Goal: Navigation & Orientation: Find specific page/section

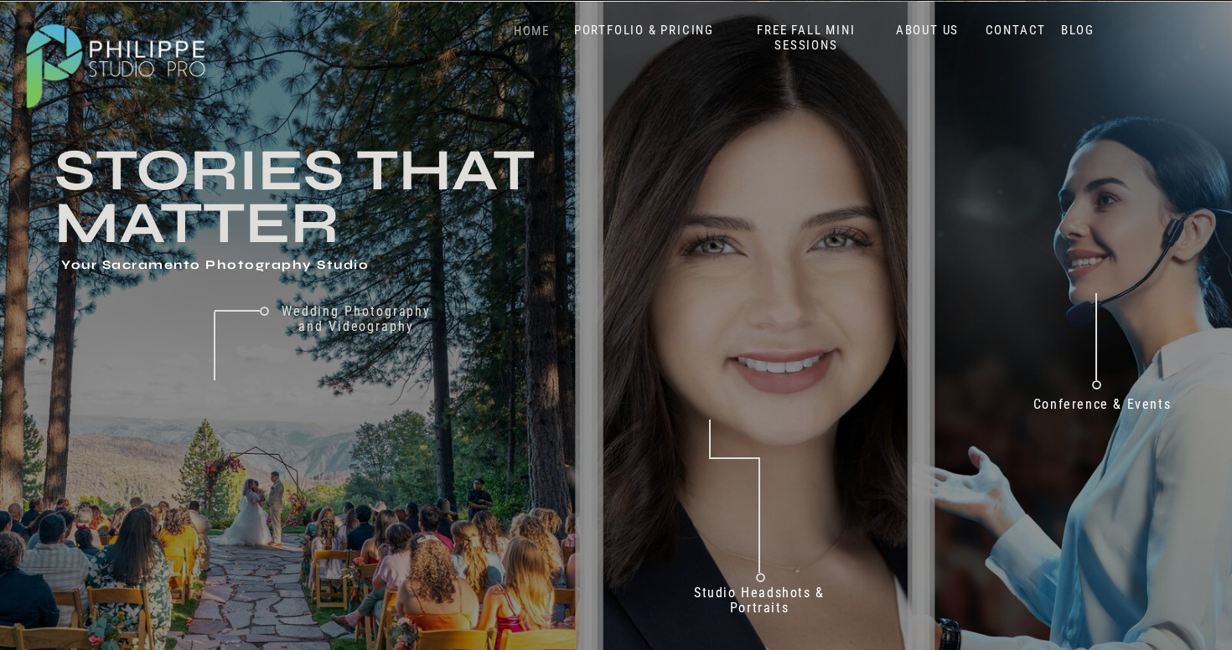
click at [530, 26] on nav "HOME" at bounding box center [531, 31] width 71 height 16
click at [529, 31] on nav "HOME" at bounding box center [531, 31] width 71 height 16
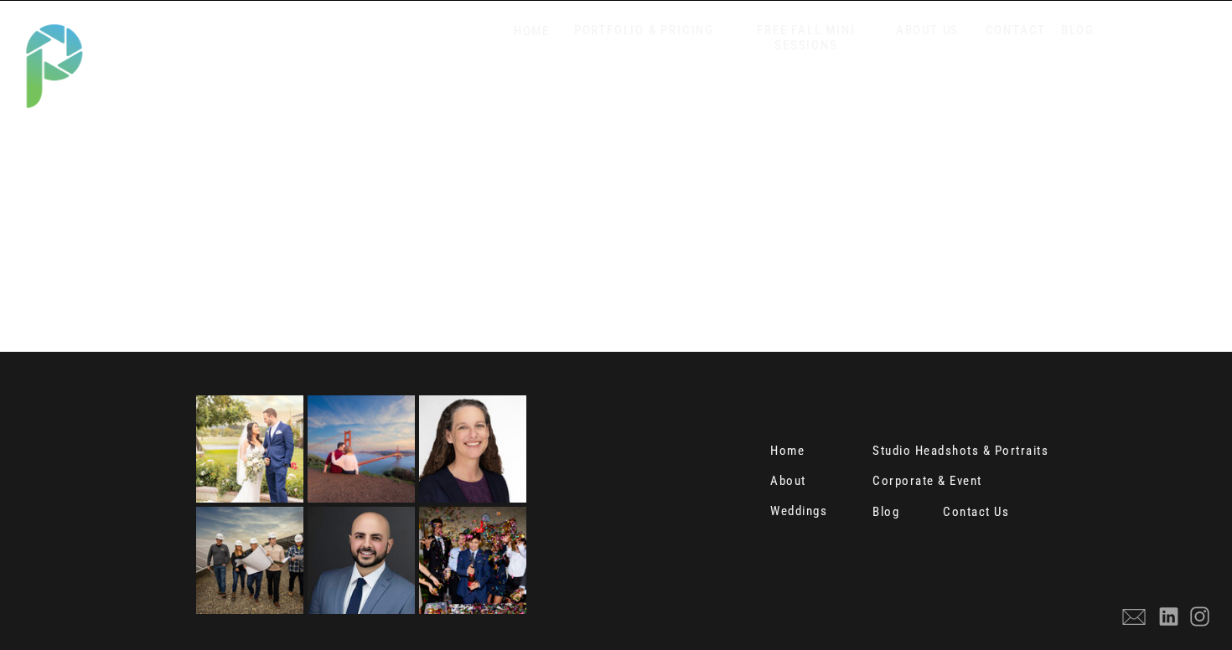
scroll to position [3361, 0]
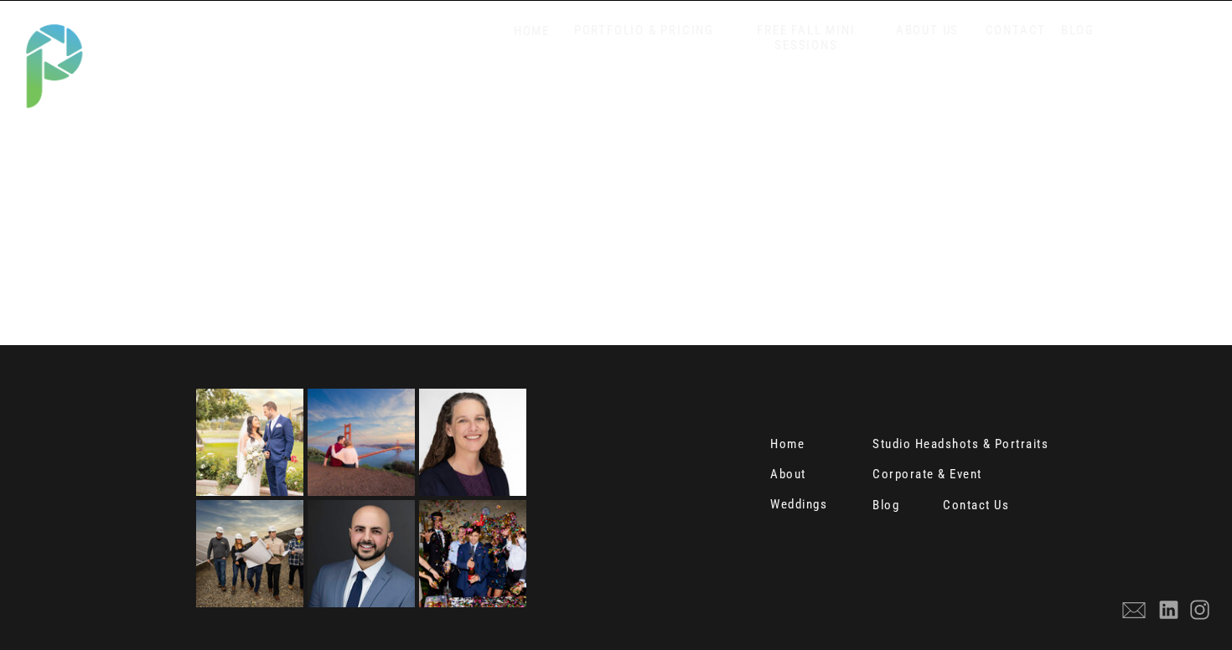
click at [789, 448] on nav "Home" at bounding box center [790, 445] width 41 height 17
click at [794, 479] on nav "About" at bounding box center [790, 476] width 41 height 17
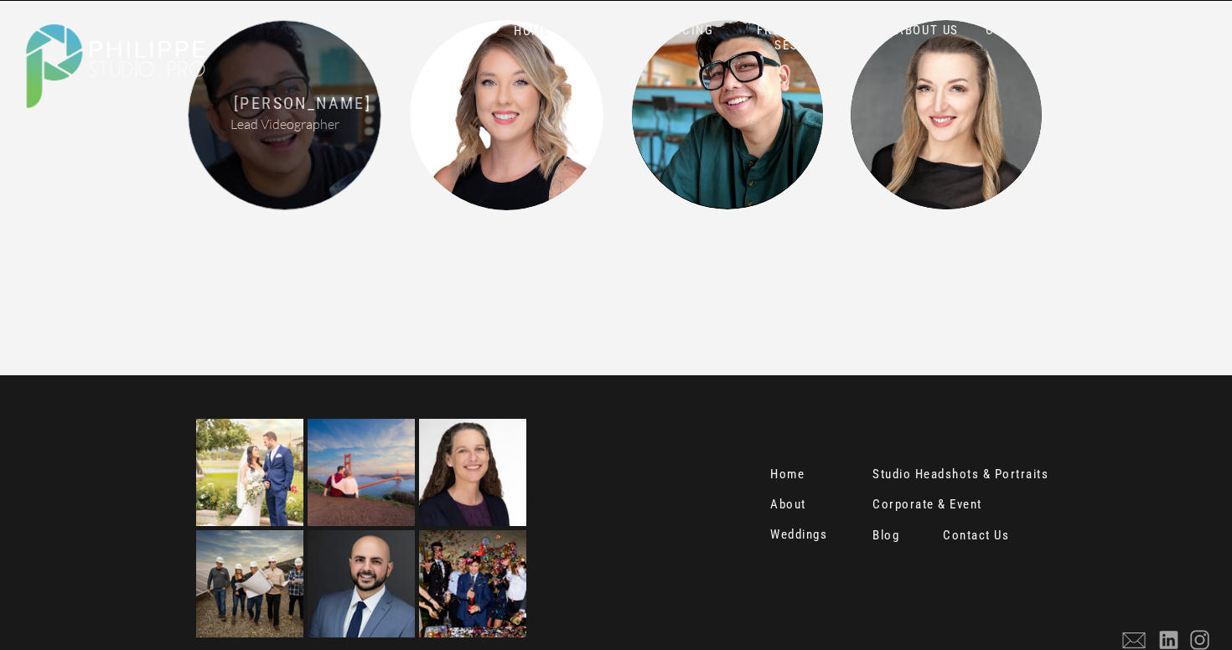
scroll to position [2207, 0]
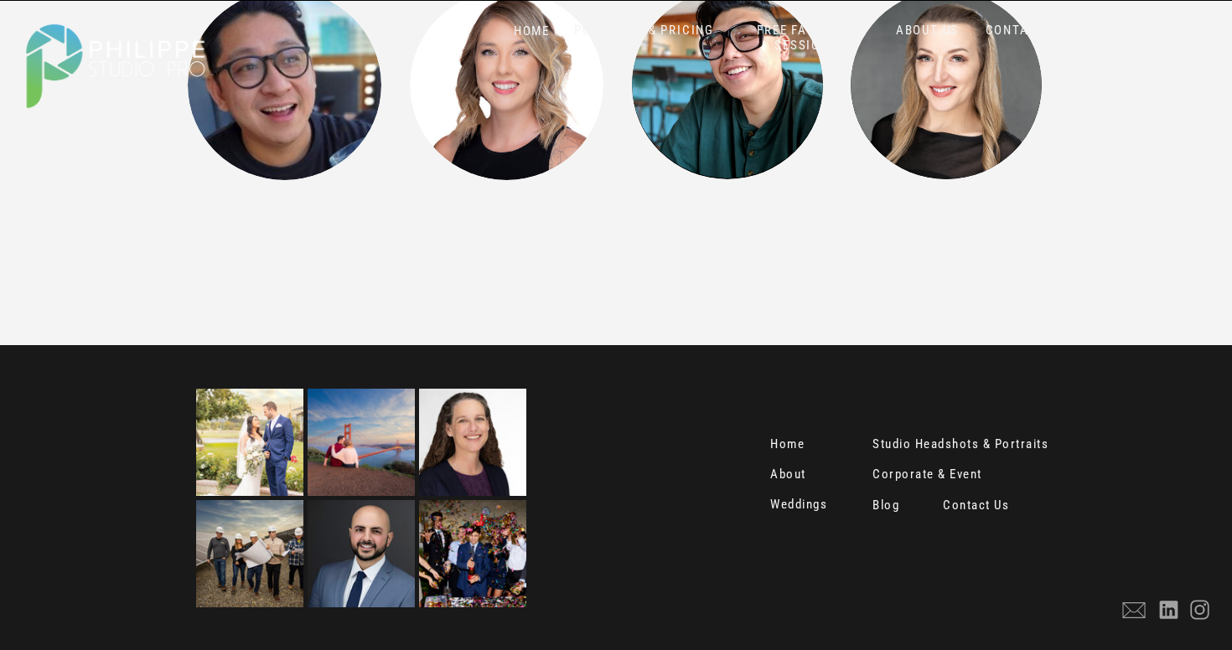
click at [470, 460] on img at bounding box center [472, 442] width 107 height 107
click at [902, 450] on nav "Studio Headshots & Portraits" at bounding box center [969, 445] width 195 height 17
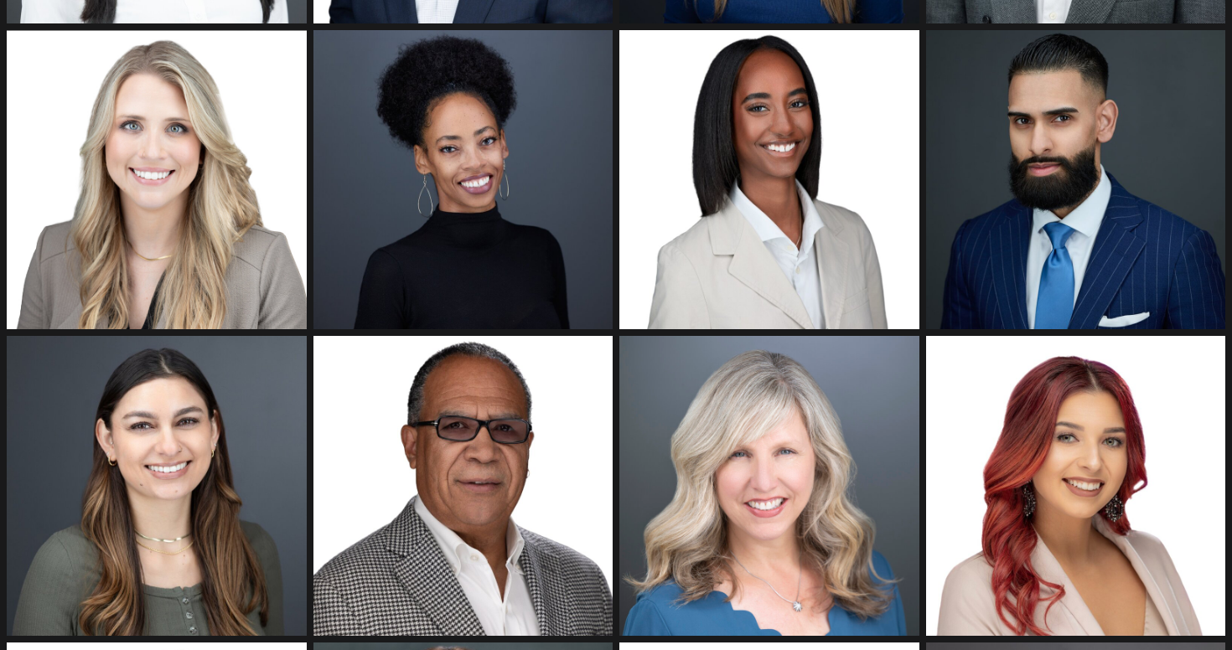
scroll to position [2080, 0]
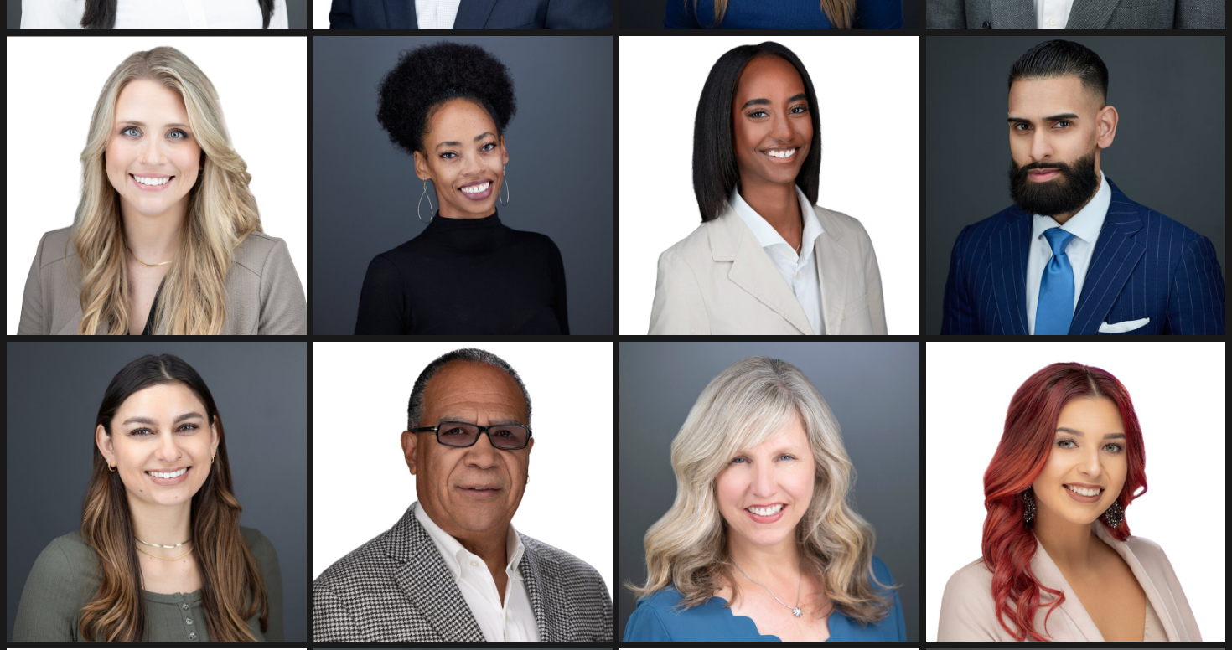
click at [1067, 257] on img at bounding box center [1076, 186] width 300 height 300
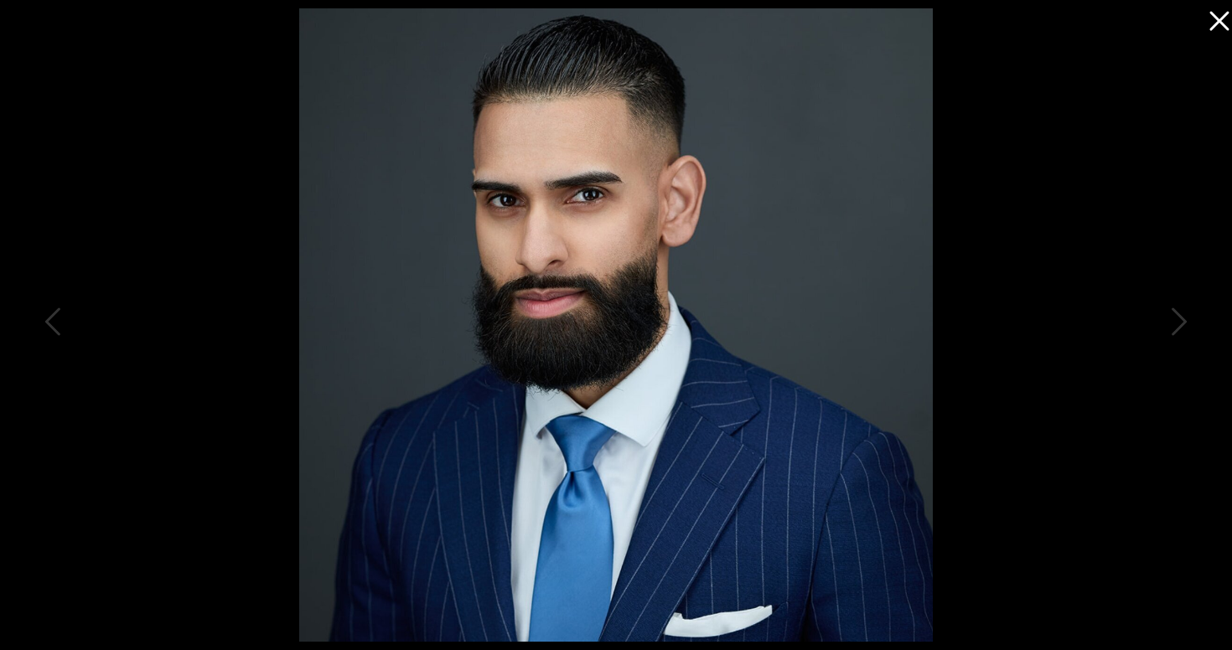
scroll to position [2602, 0]
click at [1214, 22] on icon at bounding box center [1215, 17] width 34 height 34
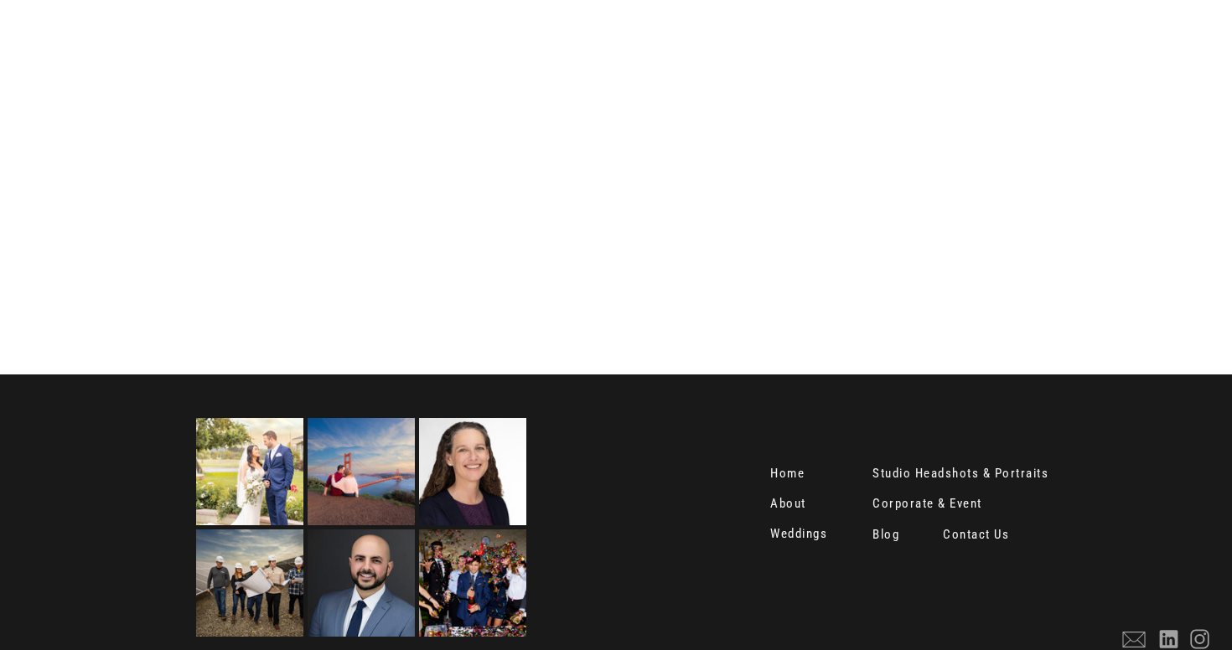
scroll to position [7444, 0]
